Goal: Information Seeking & Learning: Learn about a topic

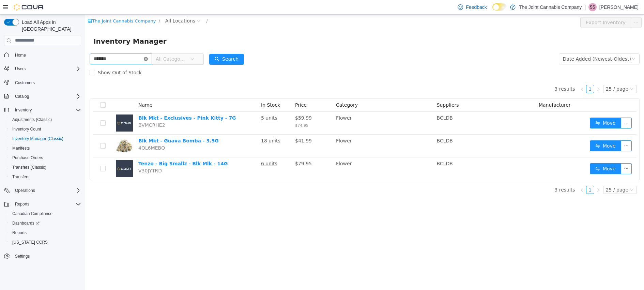
click at [148, 59] on icon "icon: close-circle" at bounding box center [146, 59] width 4 height 4
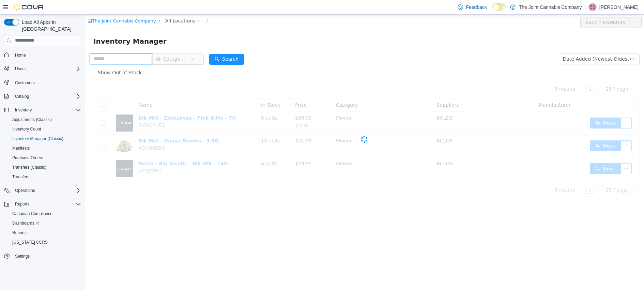
click at [113, 60] on input "text" at bounding box center [121, 58] width 62 height 11
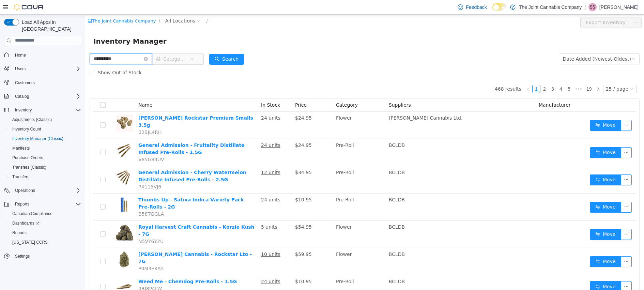
type input "**********"
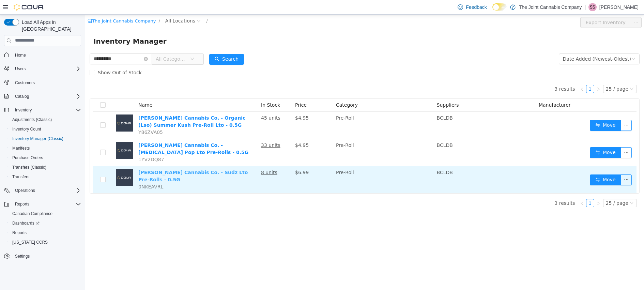
click at [213, 172] on link "Cappellano Cannabis Co. - Sudz Lto Pre-Rolls - 0.5G" at bounding box center [192, 175] width 109 height 13
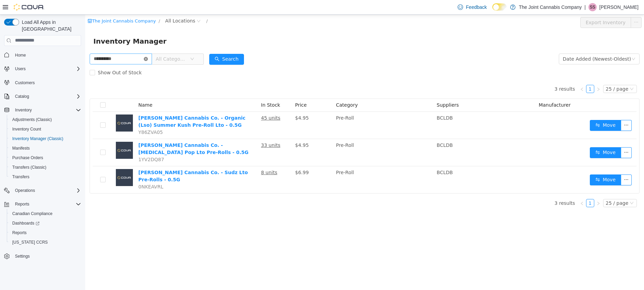
click at [148, 58] on icon "icon: close-circle" at bounding box center [146, 59] width 4 height 4
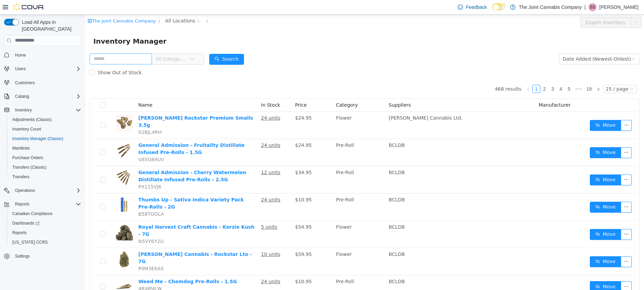
click at [178, 58] on span "All Categories" at bounding box center [171, 58] width 31 height 7
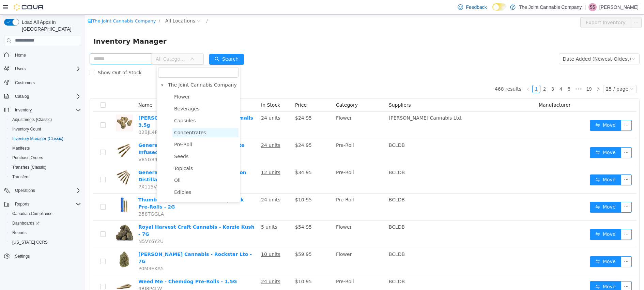
click at [200, 133] on span "Concentrates" at bounding box center [190, 131] width 32 height 5
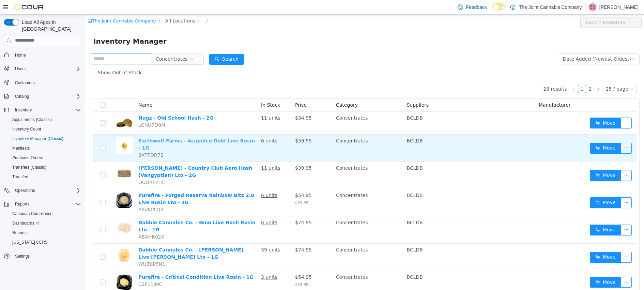
click at [217, 143] on link "Earthwolf Farms - Acapulco Gold Live Rosin - 1G" at bounding box center [196, 144] width 117 height 13
click at [201, 140] on link "Earthwolf Farms - Acapulco Gold Live Rosin - 1G" at bounding box center [196, 144] width 117 height 13
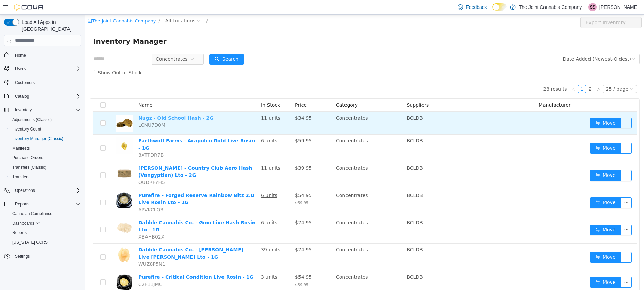
click at [169, 117] on link "Nugz - Old School Hash - 2G" at bounding box center [175, 117] width 75 height 5
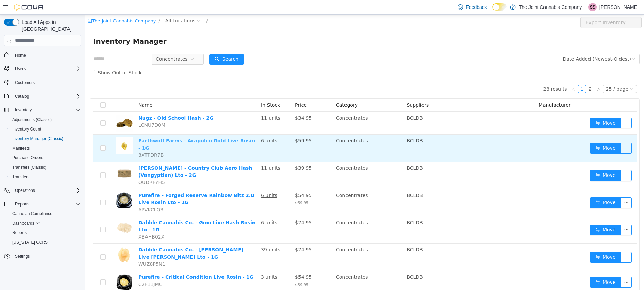
click at [193, 140] on link "Earthwolf Farms - Acapulco Gold Live Rosin - 1G" at bounding box center [196, 144] width 117 height 13
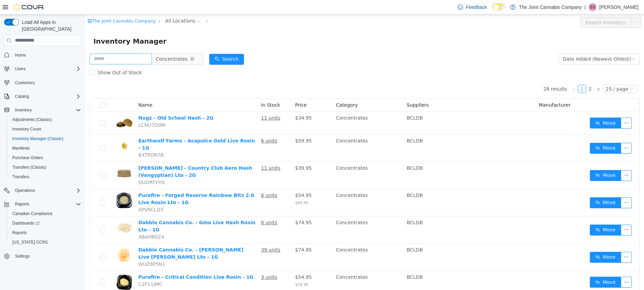
click at [194, 59] on icon "icon: close-circle" at bounding box center [192, 59] width 4 height 4
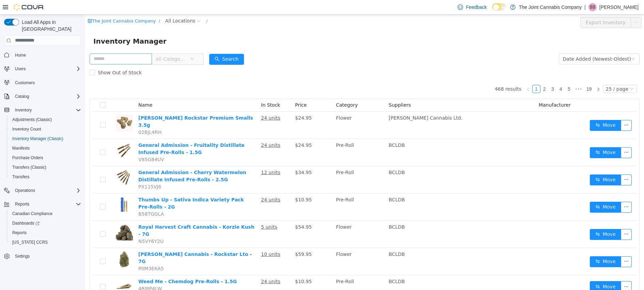
click at [198, 56] on span "All Categories" at bounding box center [175, 58] width 47 height 11
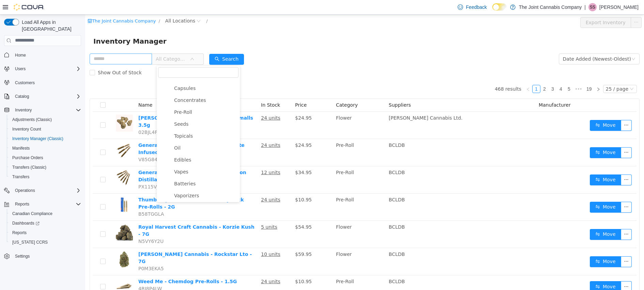
scroll to position [83, 0]
click at [195, 122] on span "Vapes" at bounding box center [205, 122] width 66 height 9
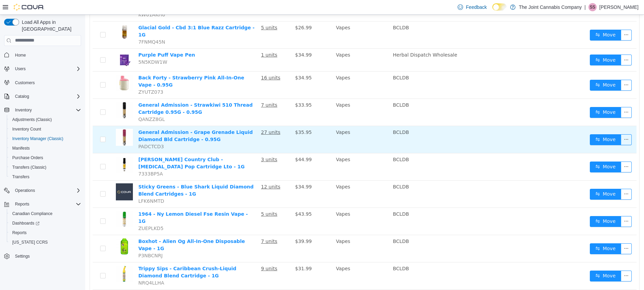
scroll to position [387, 0]
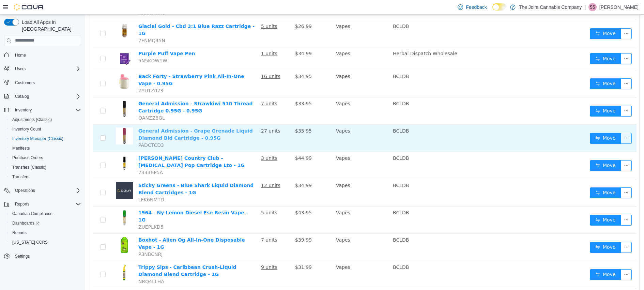
click at [183, 128] on link "General Admission - Grape Grenade Liquid Diamond Bld Cartridge - 0.95G" at bounding box center [195, 134] width 114 height 13
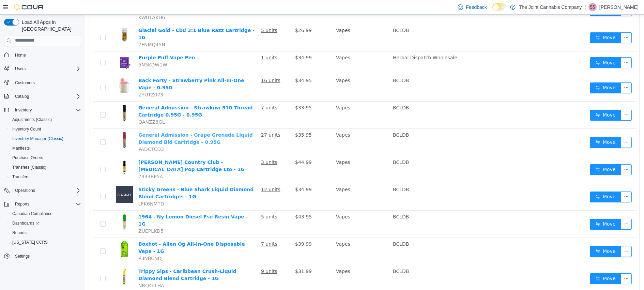
scroll to position [487, 0]
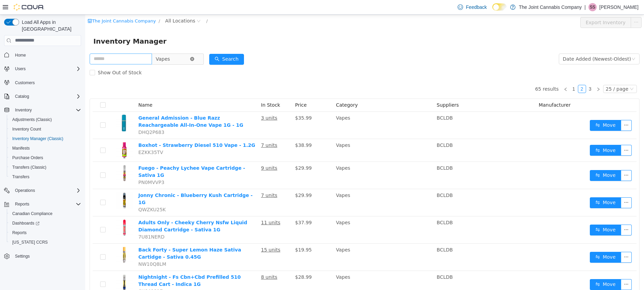
click at [194, 57] on icon "icon: close-circle" at bounding box center [192, 59] width 4 height 4
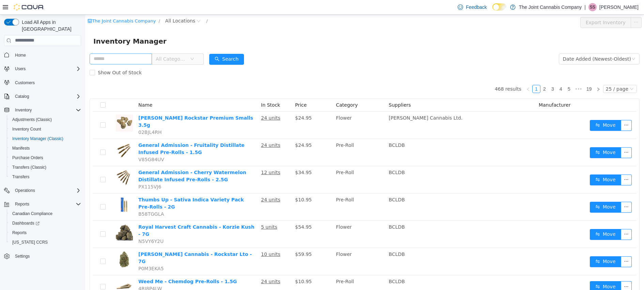
click at [195, 56] on span "All Categories" at bounding box center [175, 58] width 47 height 11
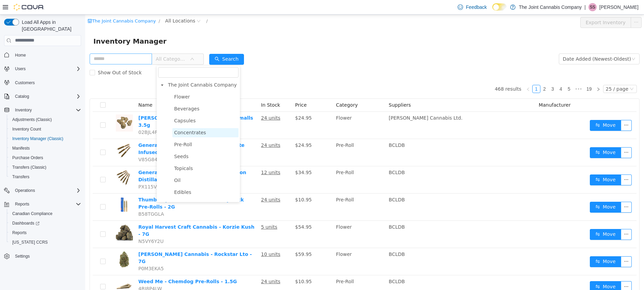
click at [199, 133] on span "Concentrates" at bounding box center [190, 131] width 32 height 5
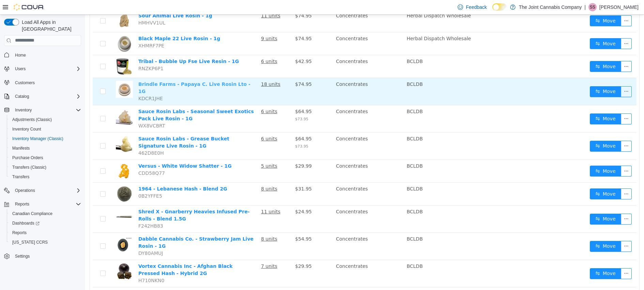
scroll to position [461, 0]
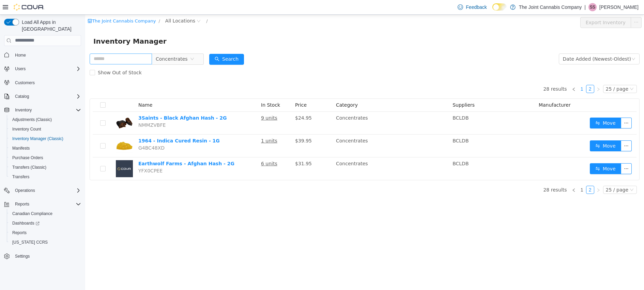
click at [584, 90] on link "1" at bounding box center [581, 88] width 7 height 7
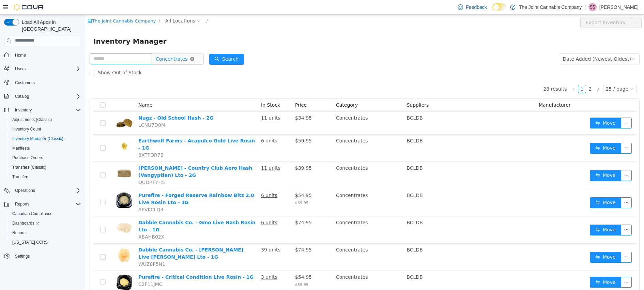
click at [194, 58] on icon "icon: close-circle" at bounding box center [192, 59] width 4 height 4
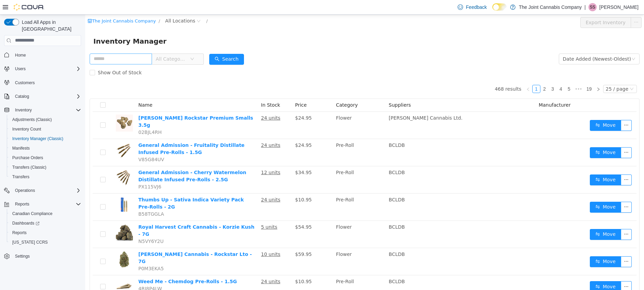
click at [168, 62] on span "All Categories" at bounding box center [171, 58] width 31 height 7
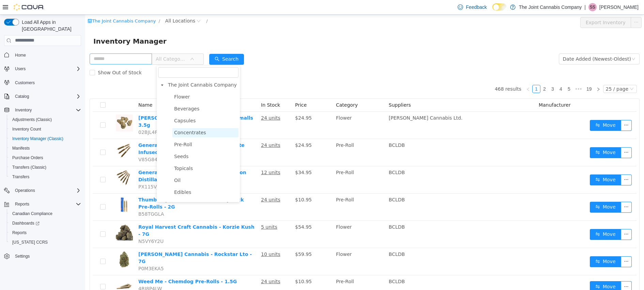
click at [207, 132] on span "Concentrates" at bounding box center [205, 132] width 66 height 9
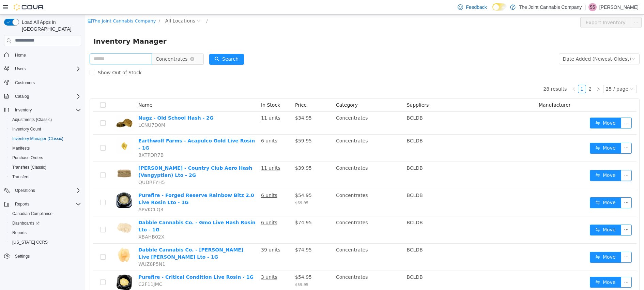
click at [190, 59] on span "Concentrates" at bounding box center [173, 58] width 34 height 10
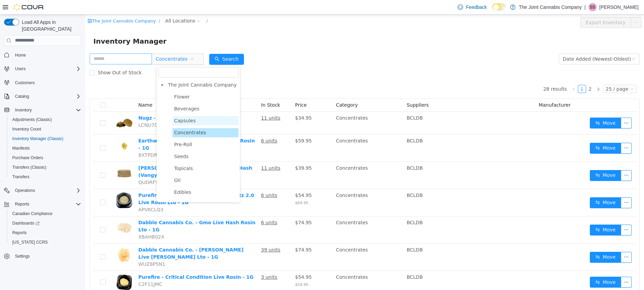
click at [185, 119] on span "Capsules" at bounding box center [184, 120] width 21 height 5
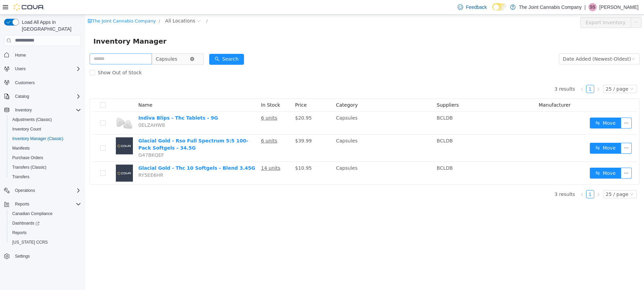
click at [194, 58] on icon "icon: close-circle" at bounding box center [192, 59] width 4 height 4
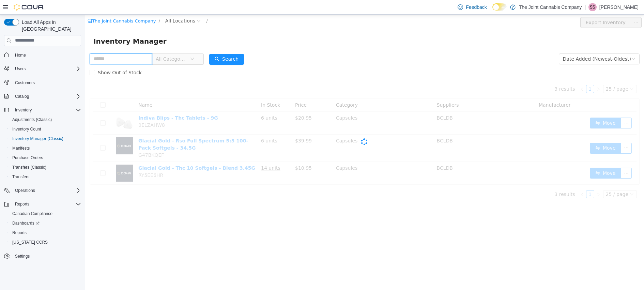
click at [129, 58] on input "text" at bounding box center [121, 58] width 62 height 11
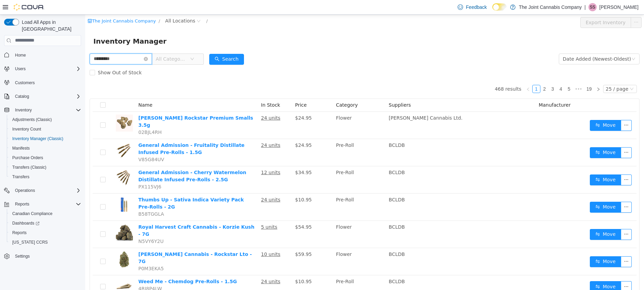
type input "*********"
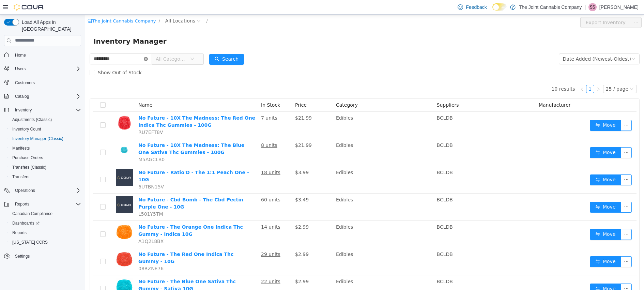
click at [148, 58] on icon "icon: close-circle" at bounding box center [146, 59] width 4 height 4
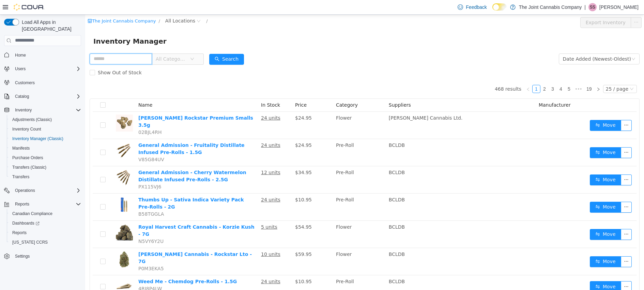
click at [119, 61] on input "text" at bounding box center [121, 58] width 62 height 11
click at [179, 58] on span "All Categories" at bounding box center [171, 58] width 31 height 7
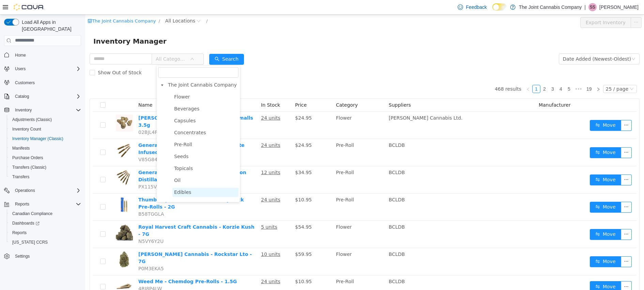
click at [188, 196] on span "Edibles" at bounding box center [205, 191] width 66 height 9
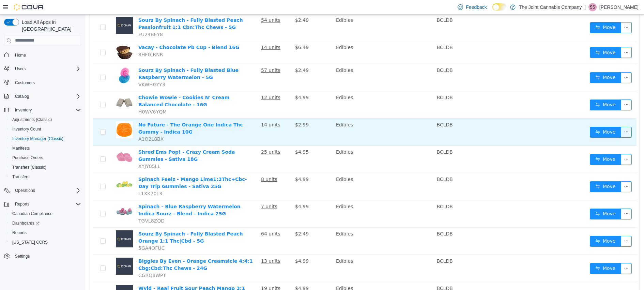
scroll to position [356, 0]
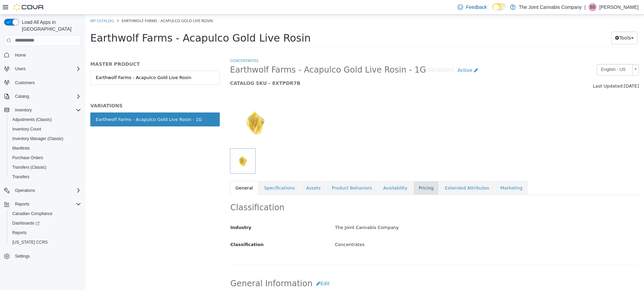
click at [415, 187] on link "Pricing" at bounding box center [426, 188] width 26 height 14
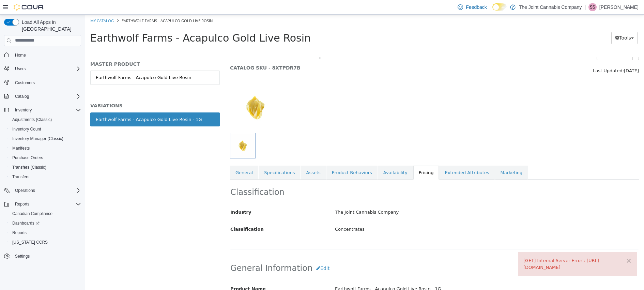
scroll to position [26, 0]
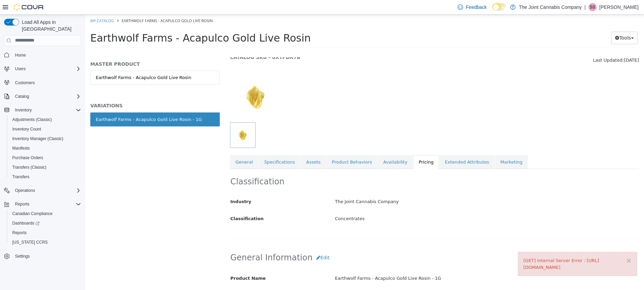
click at [242, 171] on div "Classification Industry The Joint Cannabis Company Classification Concentrates …" at bounding box center [434, 204] width 409 height 70
click at [243, 166] on link "General" at bounding box center [244, 162] width 28 height 14
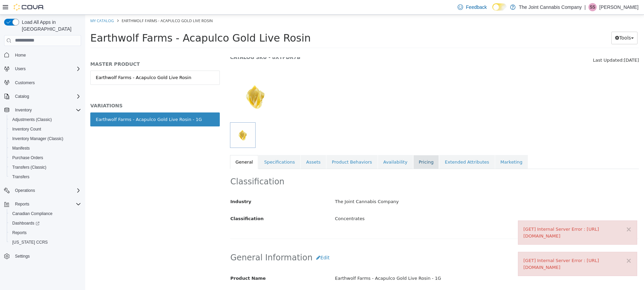
click at [414, 160] on link "Pricing" at bounding box center [426, 162] width 26 height 14
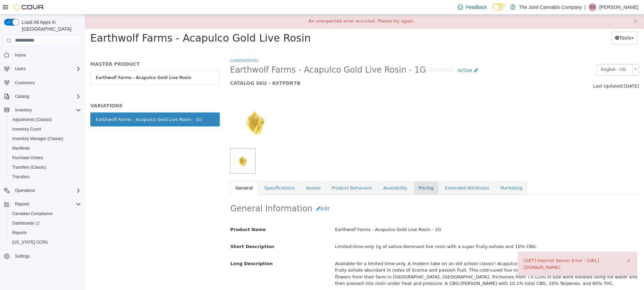
click at [421, 182] on link "Pricing" at bounding box center [426, 188] width 26 height 14
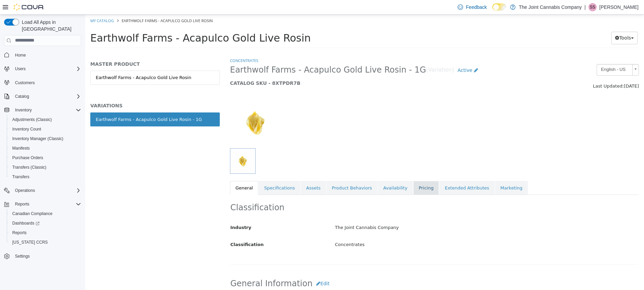
click at [416, 186] on link "Pricing" at bounding box center [426, 188] width 26 height 14
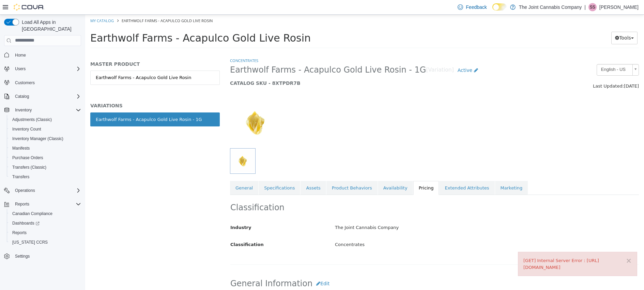
click at [421, 186] on link "Pricing" at bounding box center [426, 188] width 26 height 14
click at [337, 185] on link "Product Behaviors" at bounding box center [351, 188] width 51 height 14
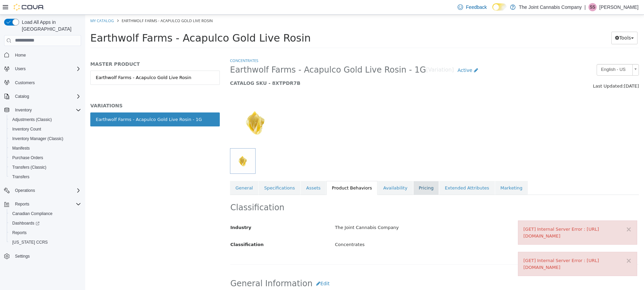
click at [416, 187] on link "Pricing" at bounding box center [426, 188] width 26 height 14
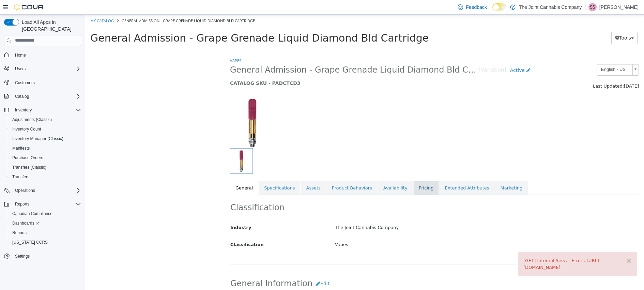
click at [422, 190] on link "Pricing" at bounding box center [426, 188] width 26 height 14
